Goal: Task Accomplishment & Management: Manage account settings

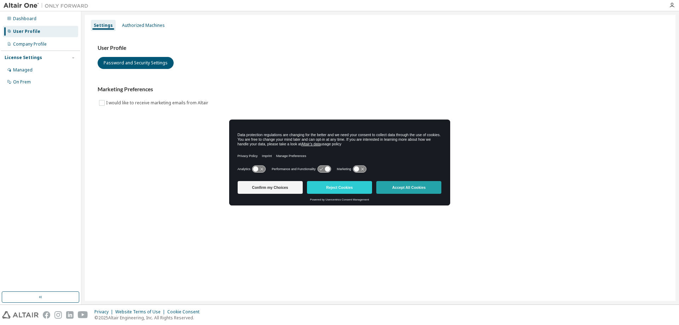
click at [413, 188] on button "Accept All Cookies" at bounding box center [408, 187] width 65 height 13
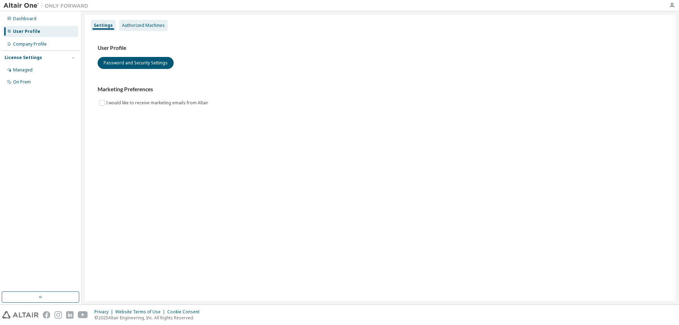
click at [136, 25] on div "Authorized Machines" at bounding box center [143, 26] width 43 height 6
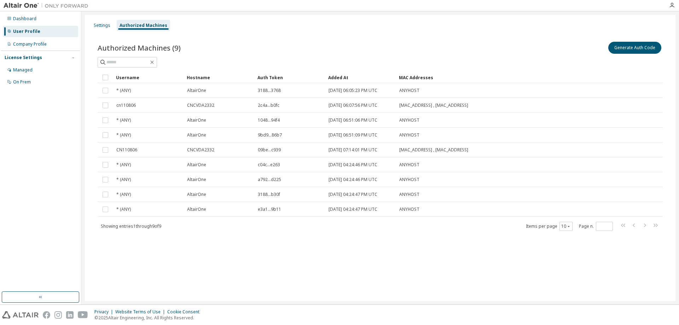
click at [113, 296] on div "Settings Authorized Machines Authorized Machines (9) Generate Auth Code Clear L…" at bounding box center [380, 158] width 590 height 286
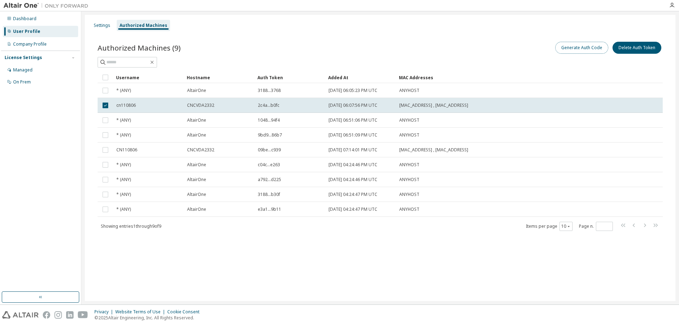
click at [587, 50] on button "Generate Auth Code" at bounding box center [581, 48] width 53 height 12
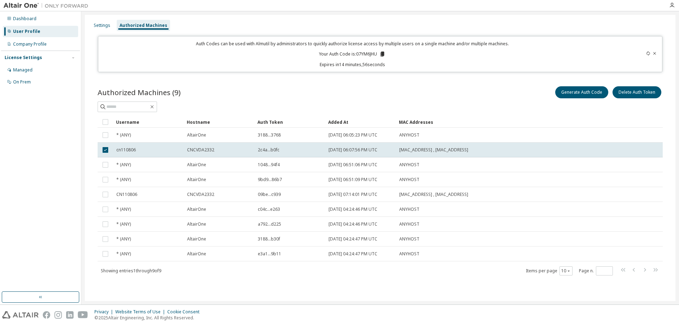
click at [383, 54] on icon at bounding box center [382, 54] width 4 height 5
